Goal: Task Accomplishment & Management: Manage account settings

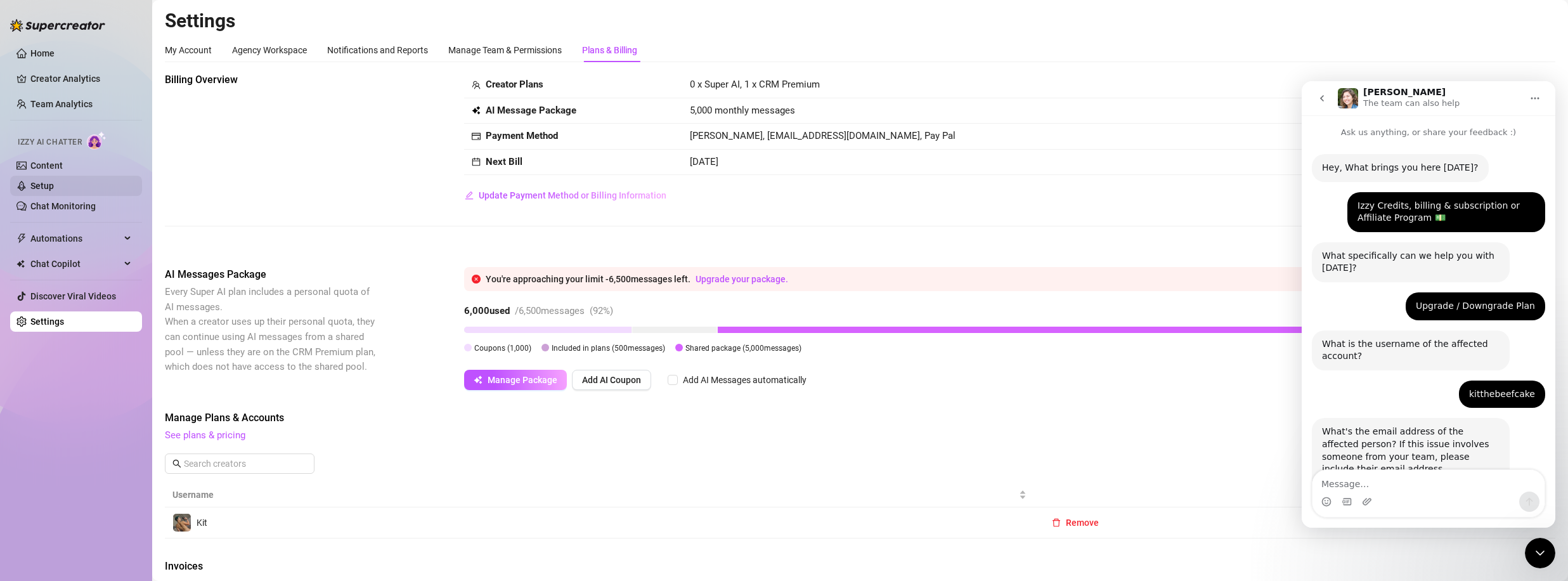
click at [54, 189] on link "Setup" at bounding box center [42, 185] width 23 height 10
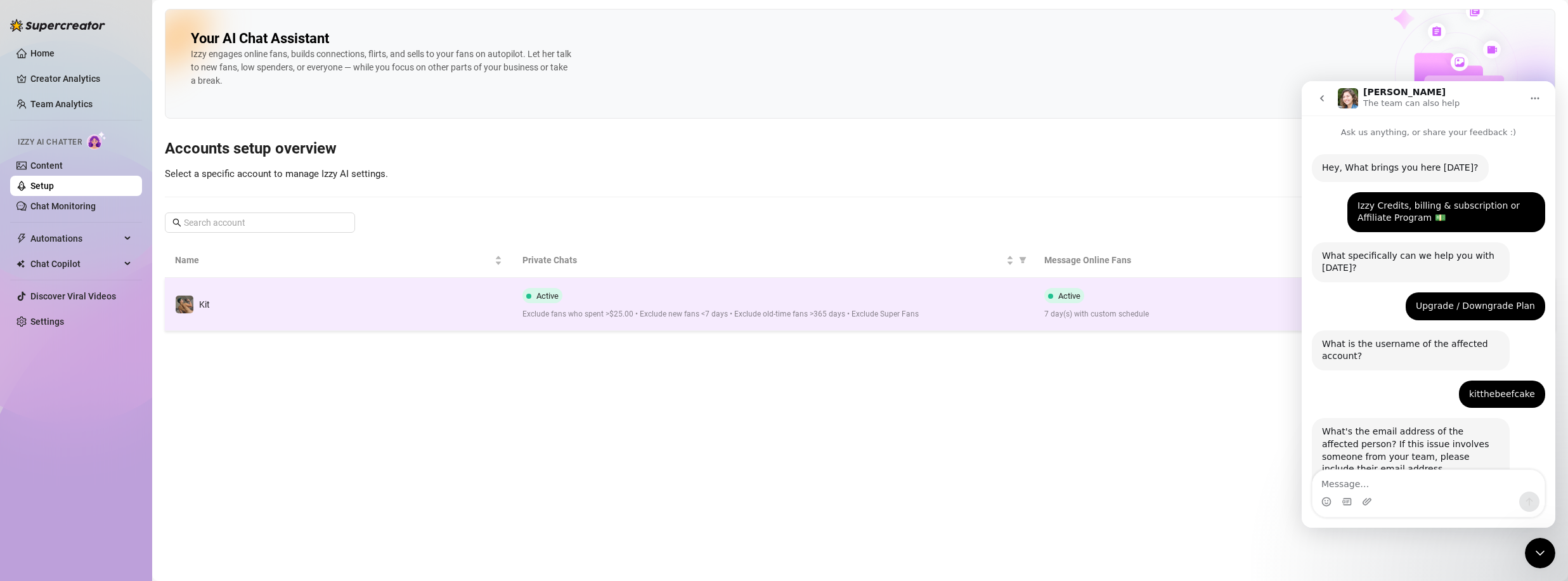
click at [682, 320] on span "Exclude fans who spent >$25.00 • Exclude new fans <7 days • Exclude old-time fa…" at bounding box center [773, 314] width 501 height 12
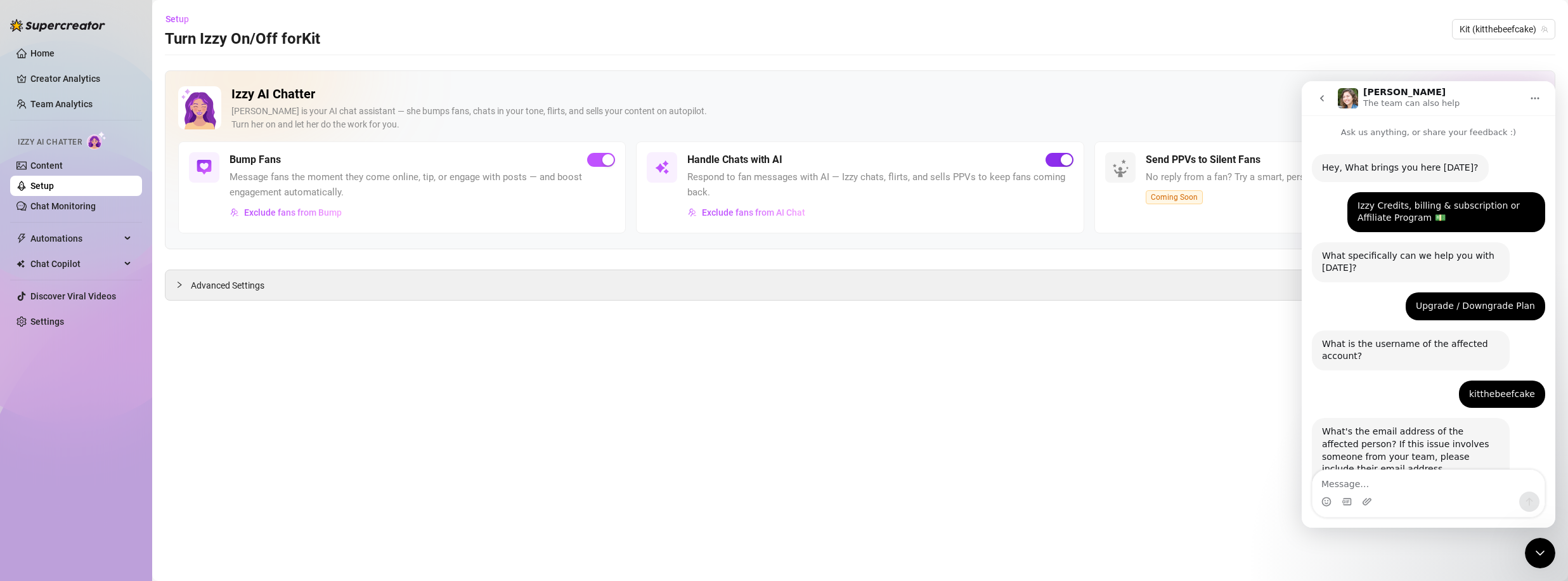
click at [1067, 161] on div "button" at bounding box center [1066, 159] width 11 height 11
click at [596, 159] on span "button" at bounding box center [601, 159] width 28 height 14
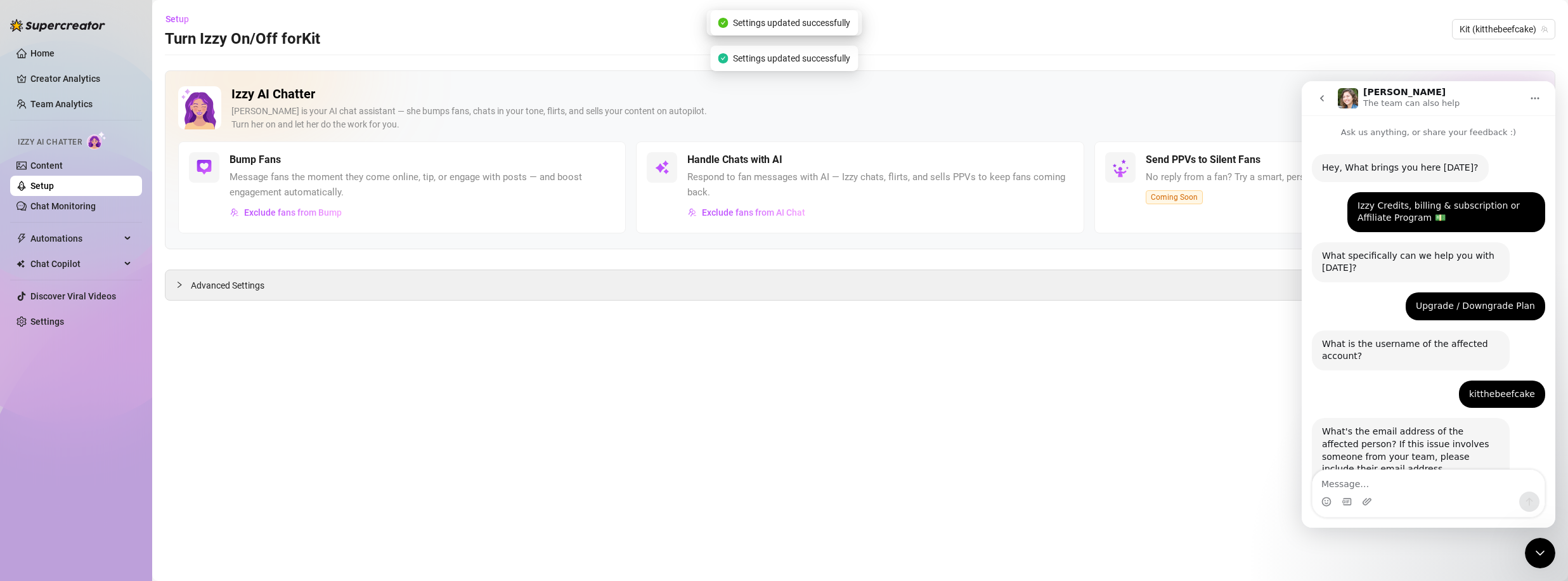
click at [1323, 98] on icon "go back" at bounding box center [1321, 98] width 10 height 10
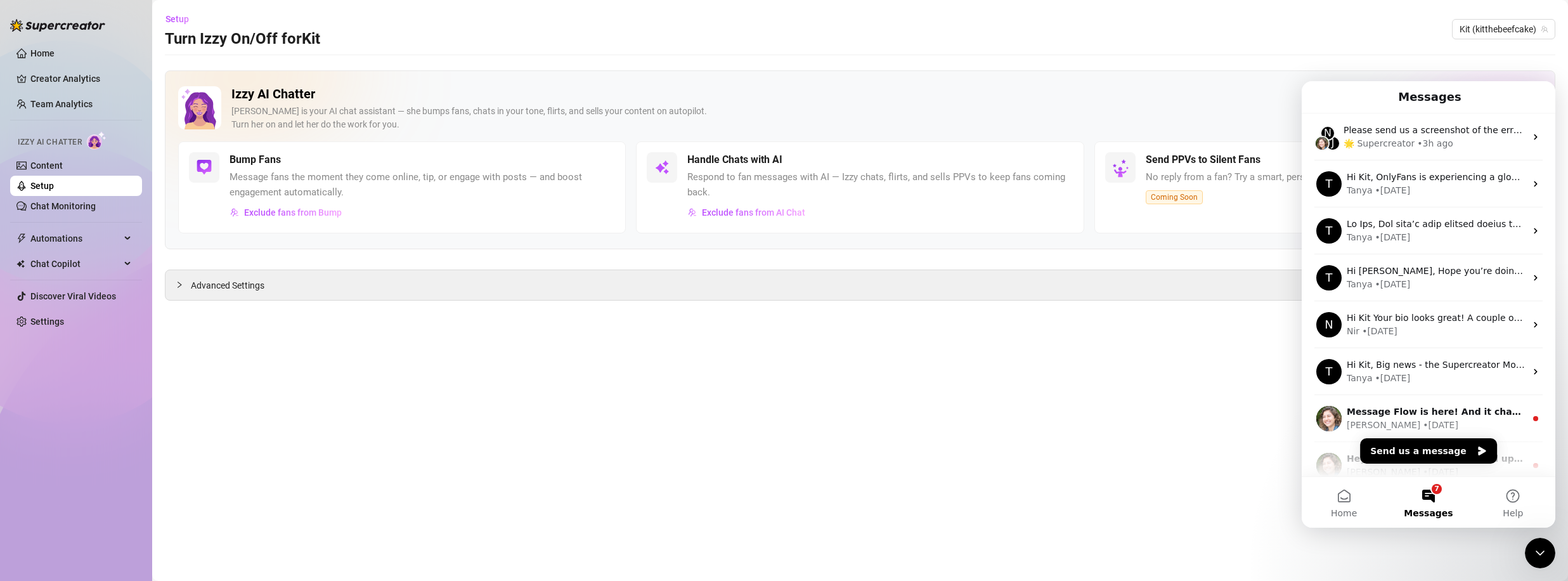
click at [1537, 555] on icon "Close Intercom Messenger" at bounding box center [1540, 553] width 15 height 15
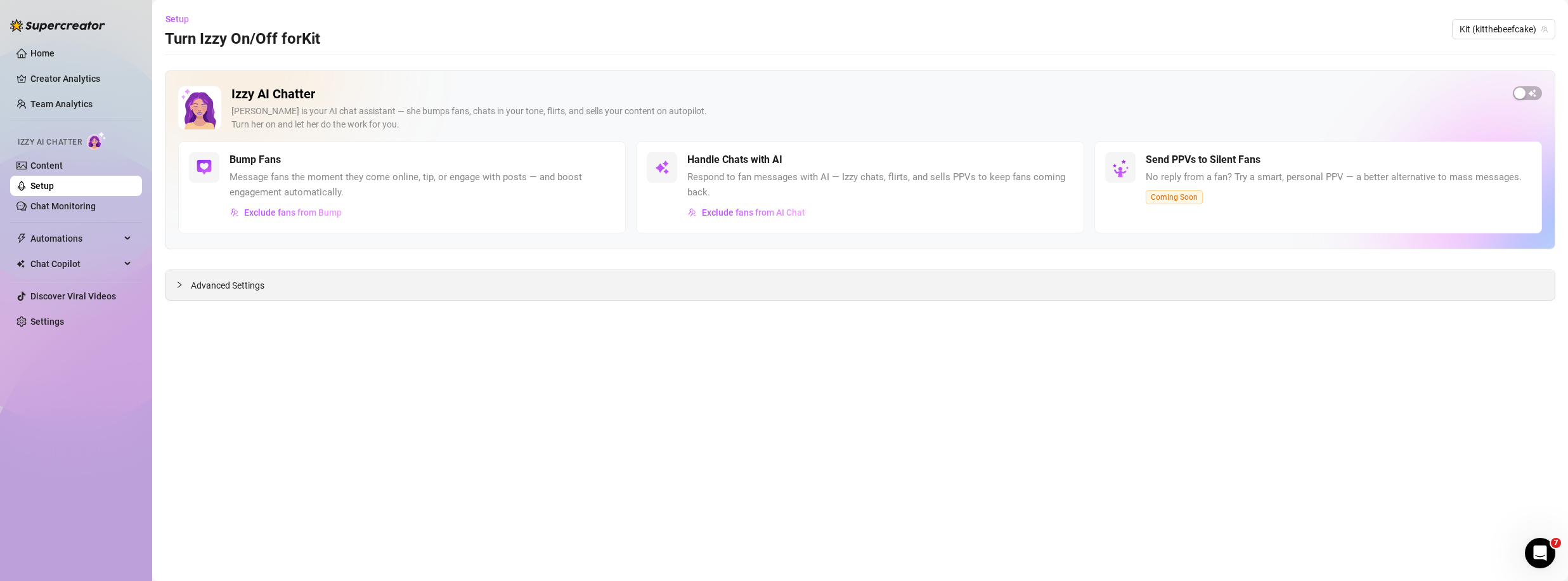
click at [437, 277] on div "Advanced Settings" at bounding box center [859, 285] width 1389 height 30
click at [179, 280] on div at bounding box center [183, 285] width 15 height 14
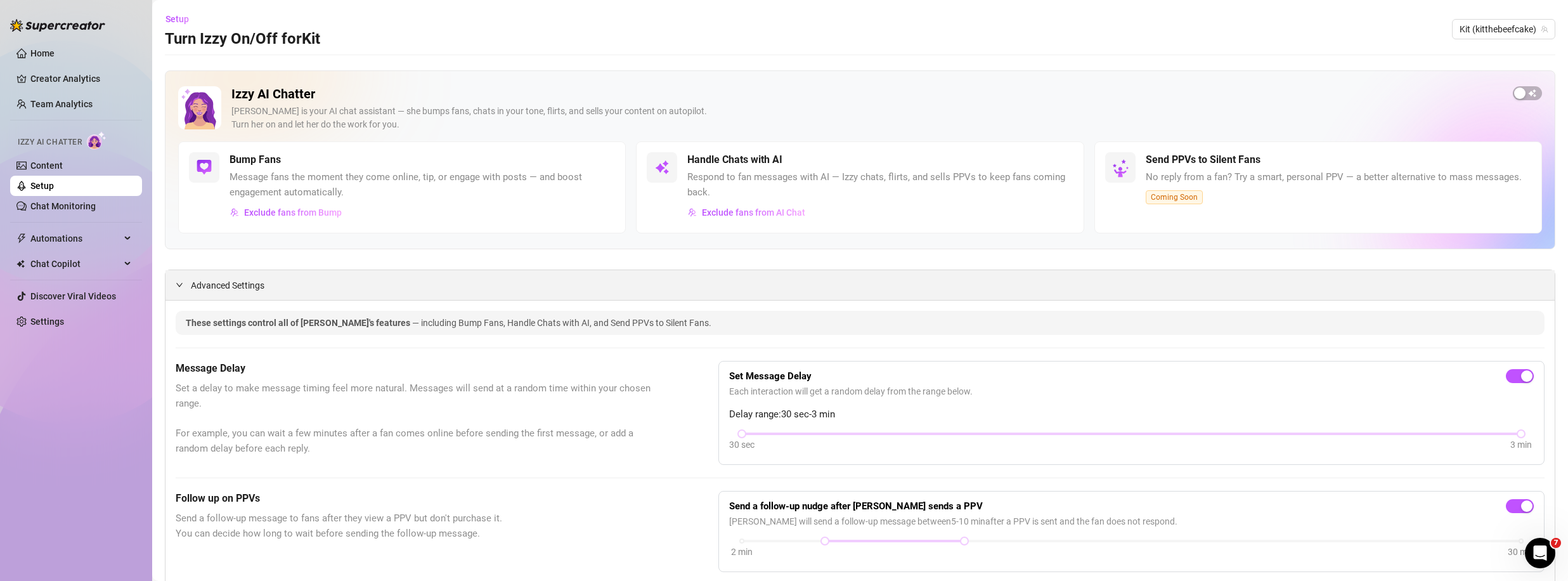
click at [179, 285] on icon "expanded" at bounding box center [179, 284] width 7 height 7
